Goal: Task Accomplishment & Management: Use online tool/utility

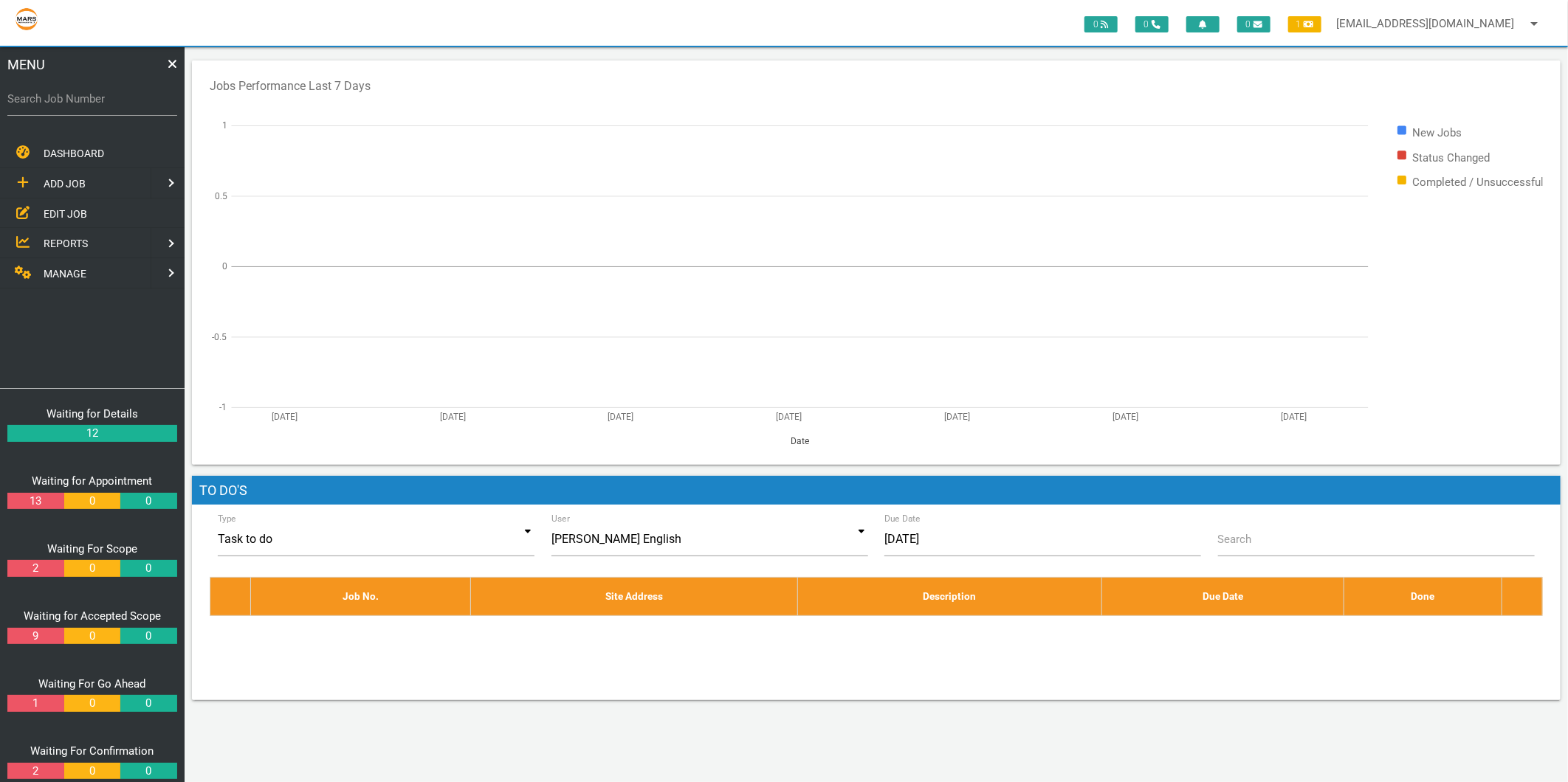
click at [59, 208] on span "EDIT JOB" at bounding box center [65, 213] width 43 height 12
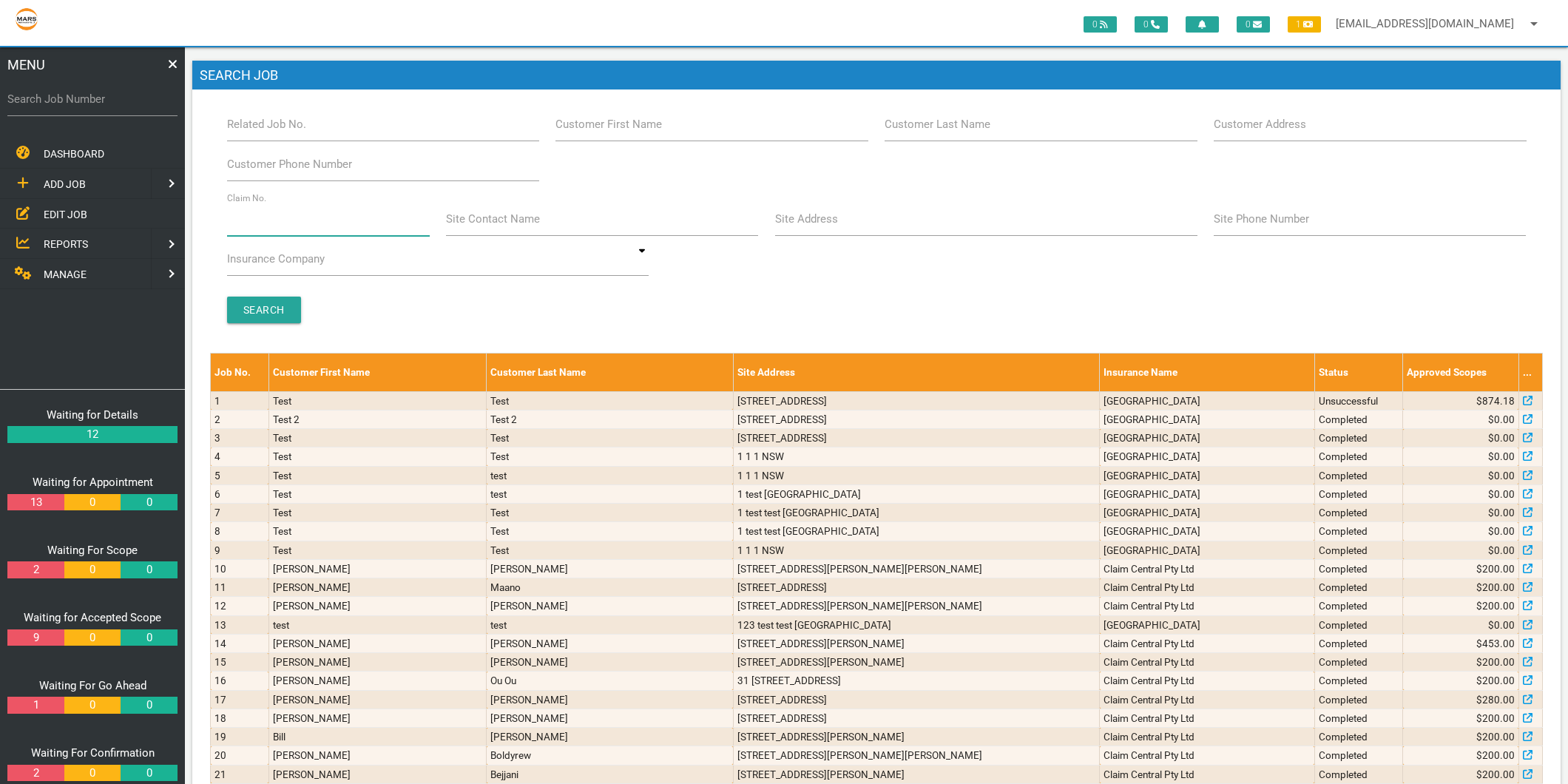
click at [286, 208] on input "Claim No." at bounding box center [328, 219] width 202 height 34
click at [84, 100] on label "Search Job Number" at bounding box center [93, 100] width 170 height 17
click at [84, 100] on input "Search Job Number" at bounding box center [93, 99] width 170 height 34
type input "1775"
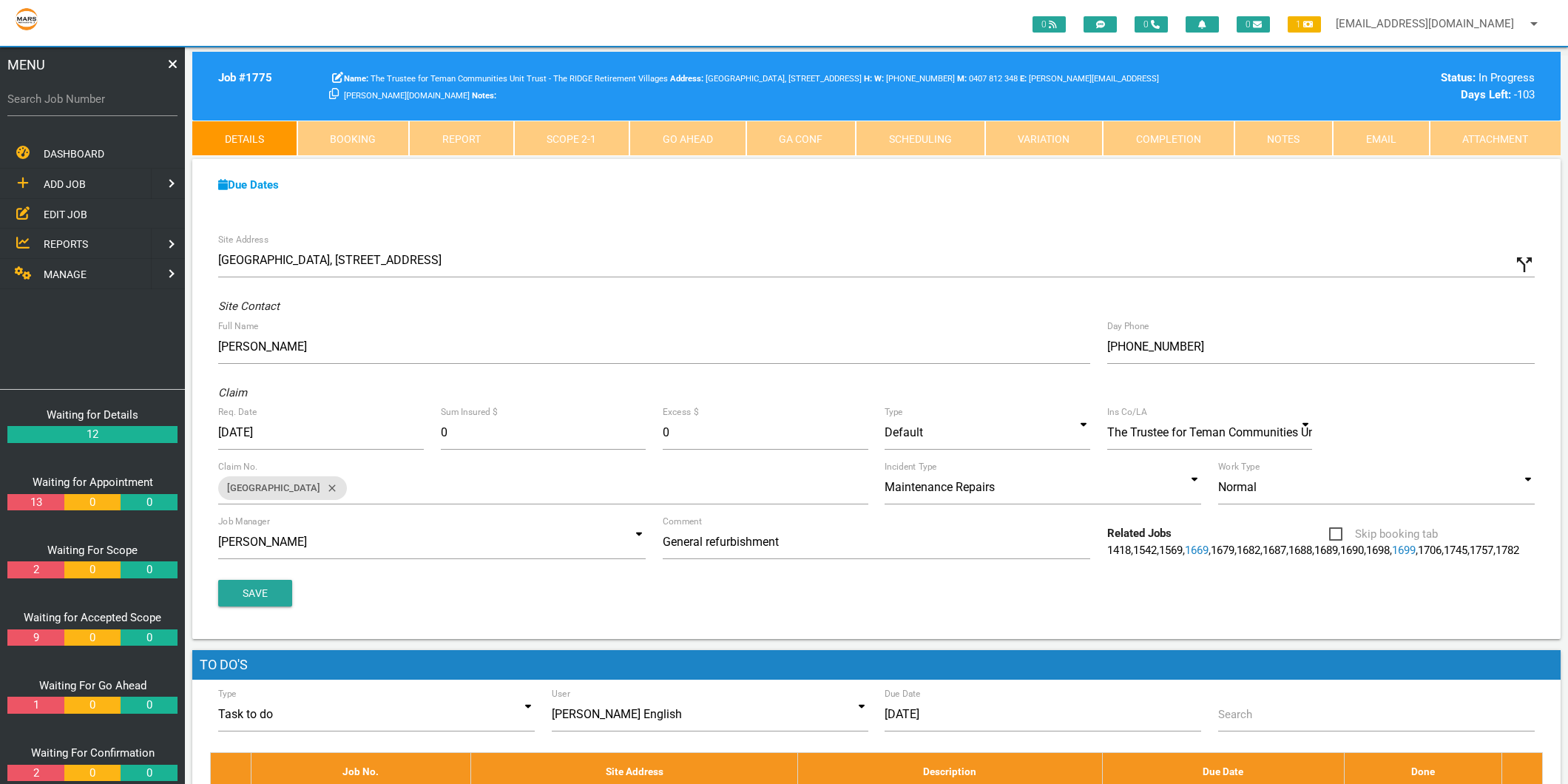
click at [56, 105] on label "Search Job Number" at bounding box center [93, 100] width 170 height 17
click at [56, 105] on input "Search Job Number" at bounding box center [93, 99] width 170 height 34
type input "1766"
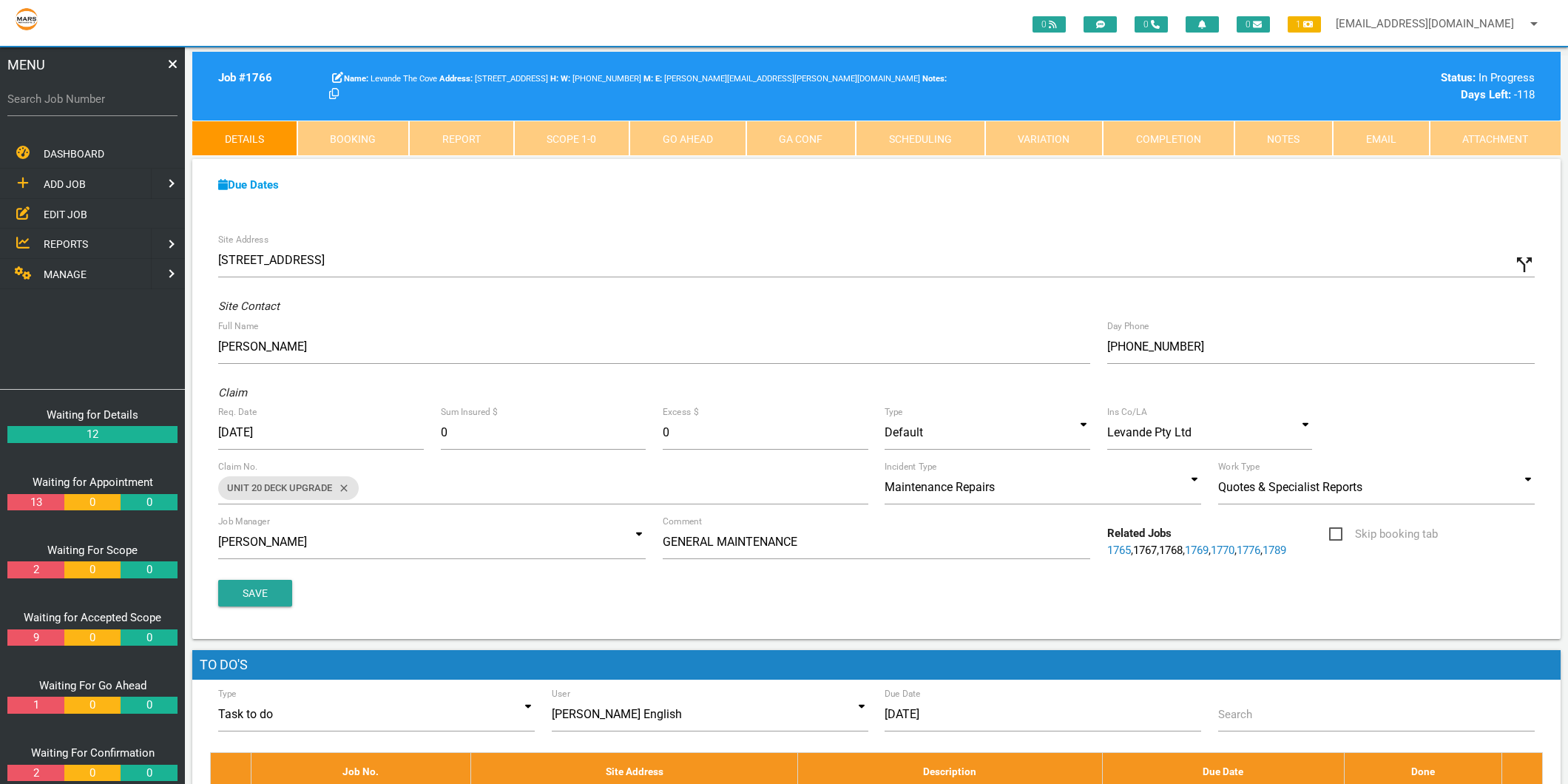
click at [1187, 134] on link "Completion" at bounding box center [1168, 139] width 132 height 36
